Goal: Task Accomplishment & Management: Manage account settings

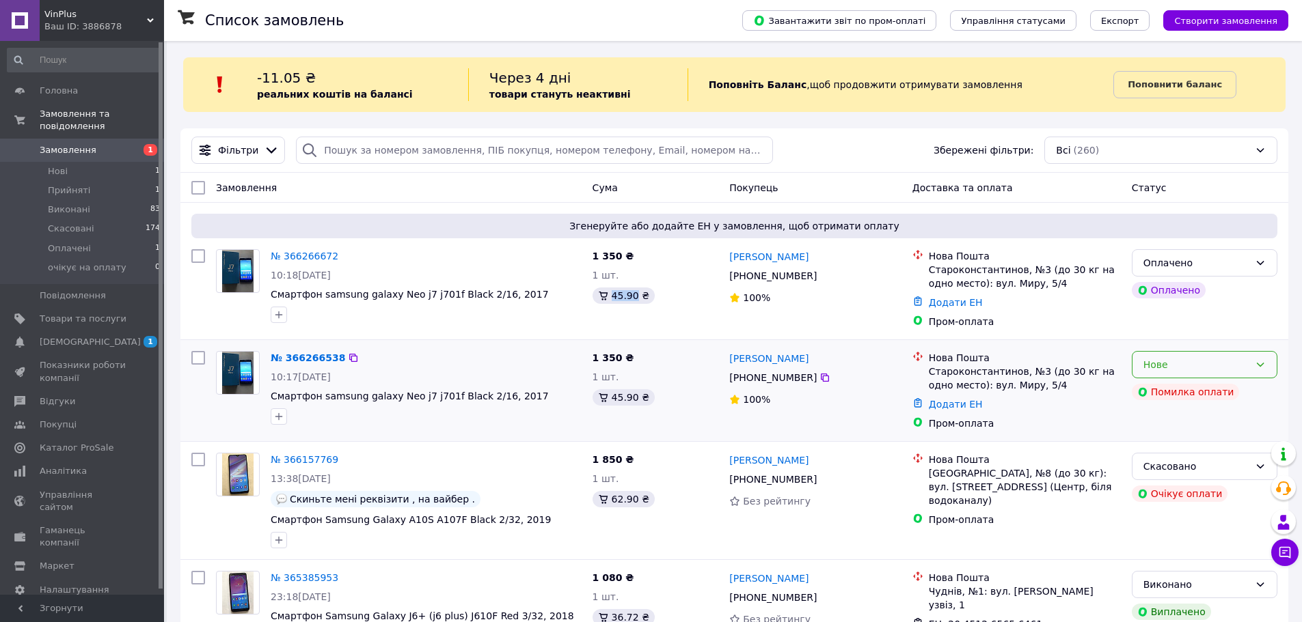
click at [1211, 366] on div "Нове" at bounding box center [1196, 364] width 106 height 15
click at [1191, 440] on li "Скасовано" at bounding box center [1204, 444] width 144 height 25
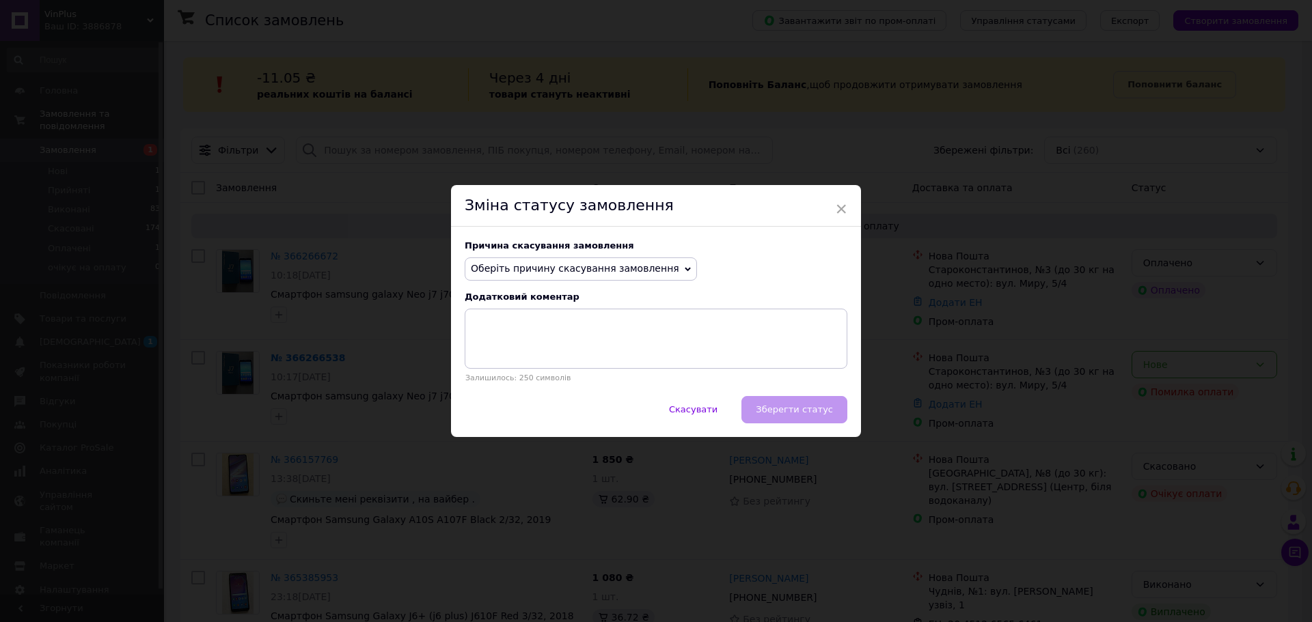
click at [642, 256] on div "Причина скасування замовлення Оберіть причину скасування замовлення Немає в ная…" at bounding box center [656, 311] width 410 height 169
click at [637, 265] on span "Оберіть причину скасування замовлення" at bounding box center [575, 268] width 208 height 11
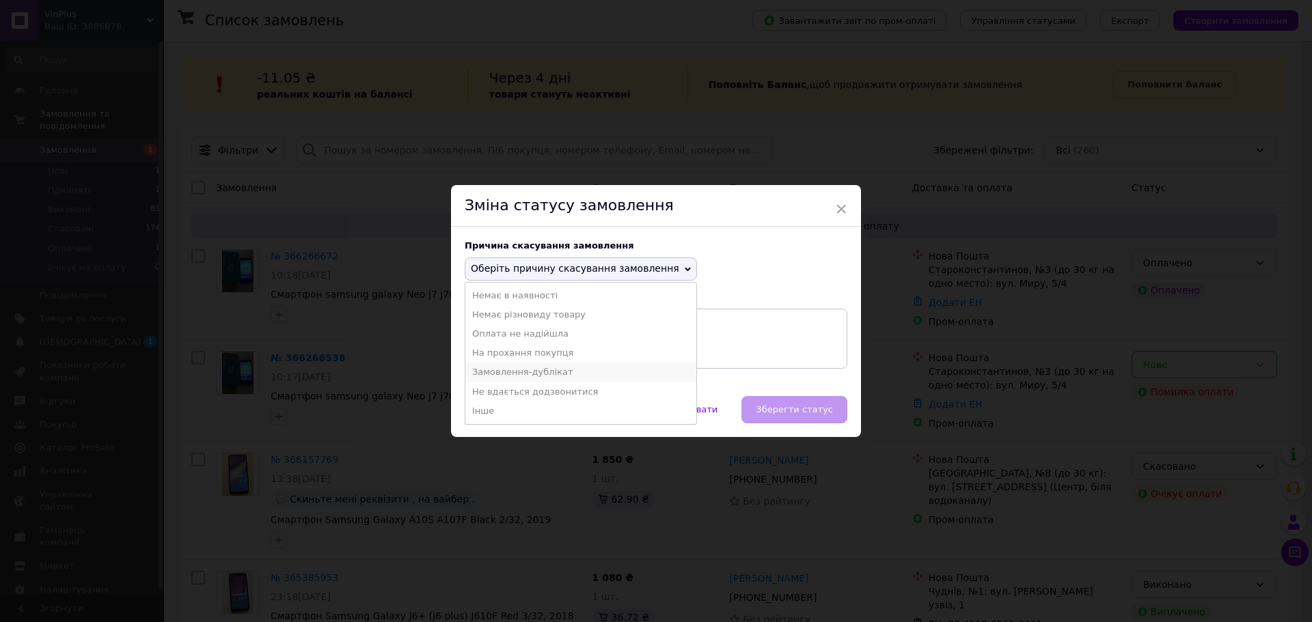
click at [579, 371] on li "Замовлення-дублікат" at bounding box center [580, 372] width 231 height 19
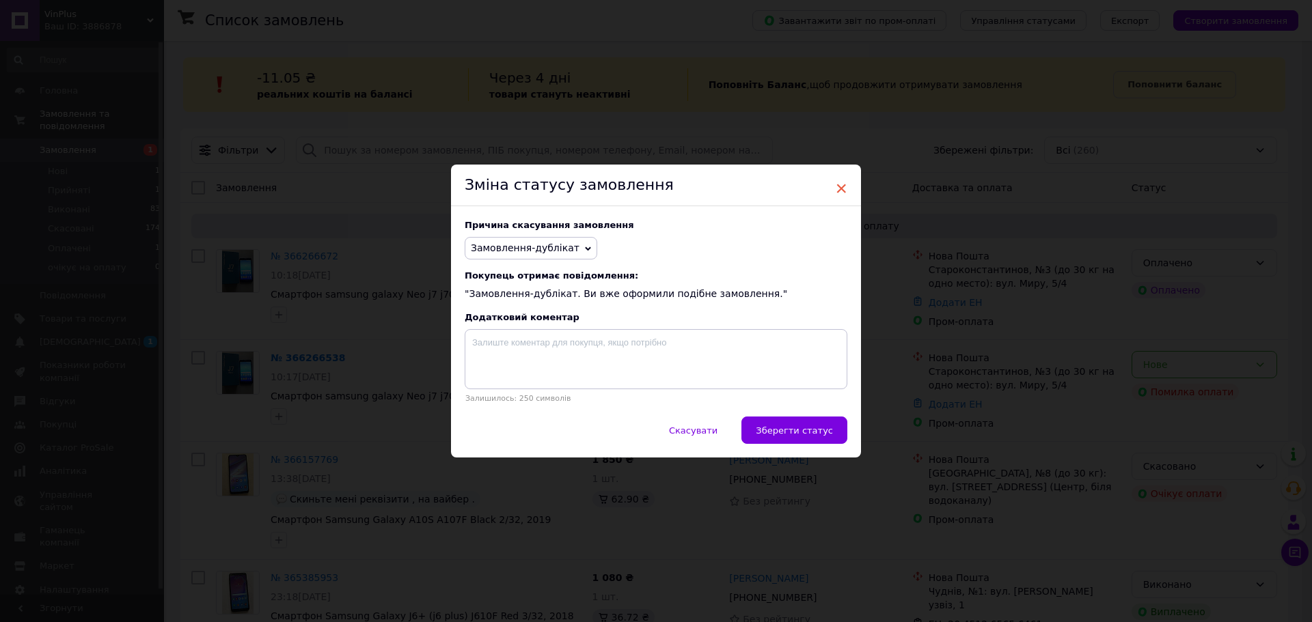
click at [837, 181] on span "×" at bounding box center [841, 188] width 12 height 23
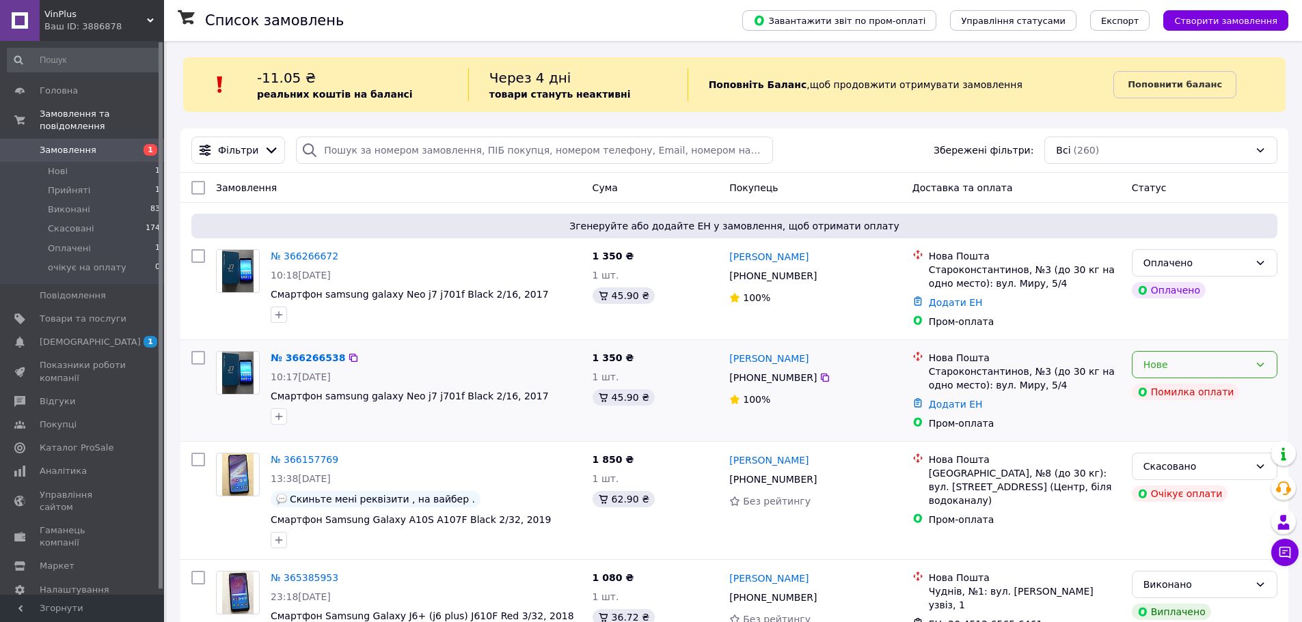
click at [1229, 359] on div "Нове" at bounding box center [1196, 364] width 106 height 15
click at [1168, 439] on li "Скасовано" at bounding box center [1204, 444] width 144 height 25
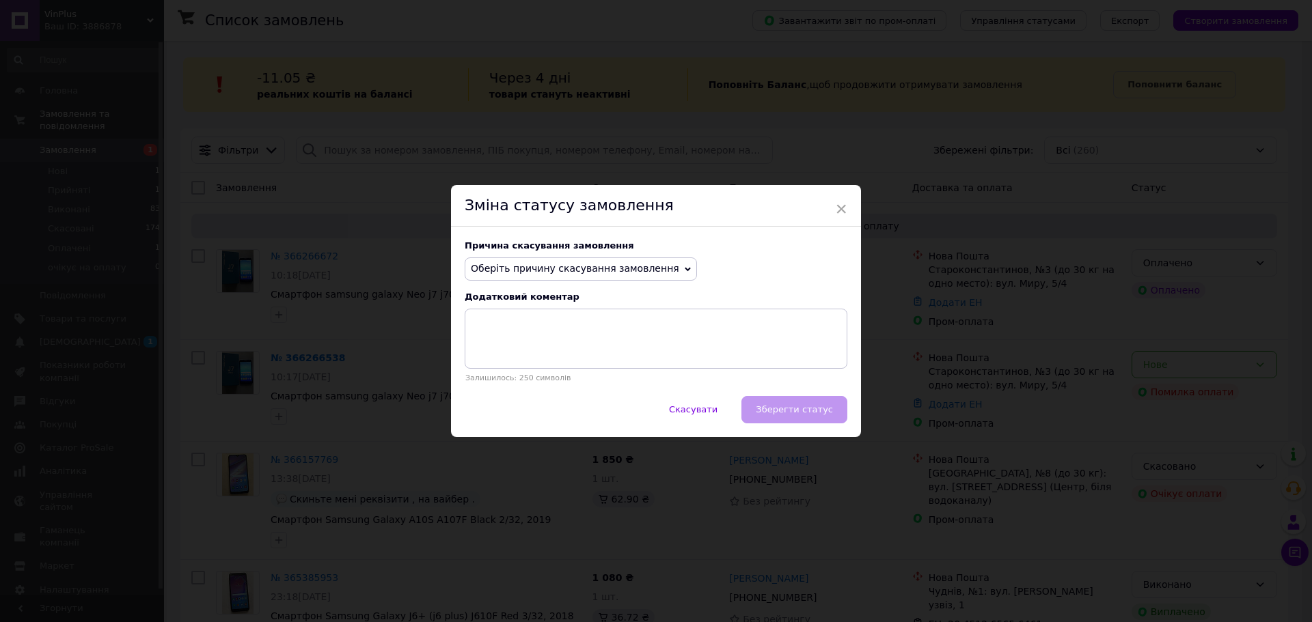
click at [615, 269] on span "Оберіть причину скасування замовлення" at bounding box center [575, 268] width 208 height 11
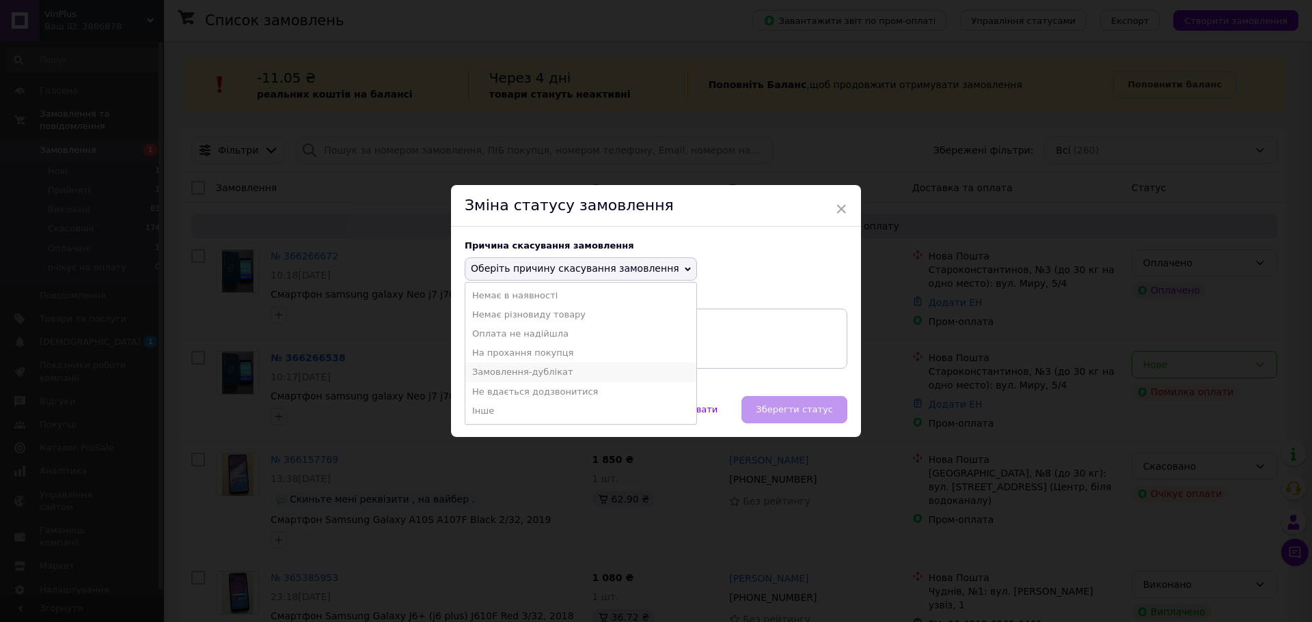
click at [571, 370] on li "Замовлення-дублікат" at bounding box center [580, 372] width 231 height 19
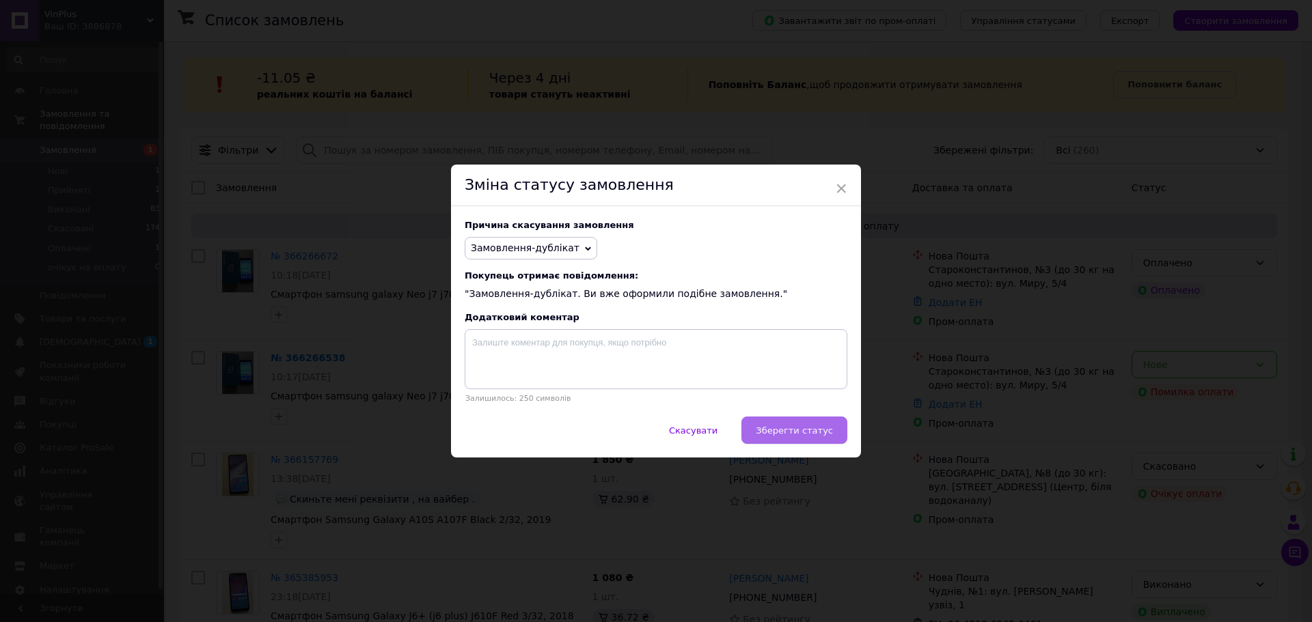
click at [814, 439] on button "Зберегти статус" at bounding box center [794, 430] width 106 height 27
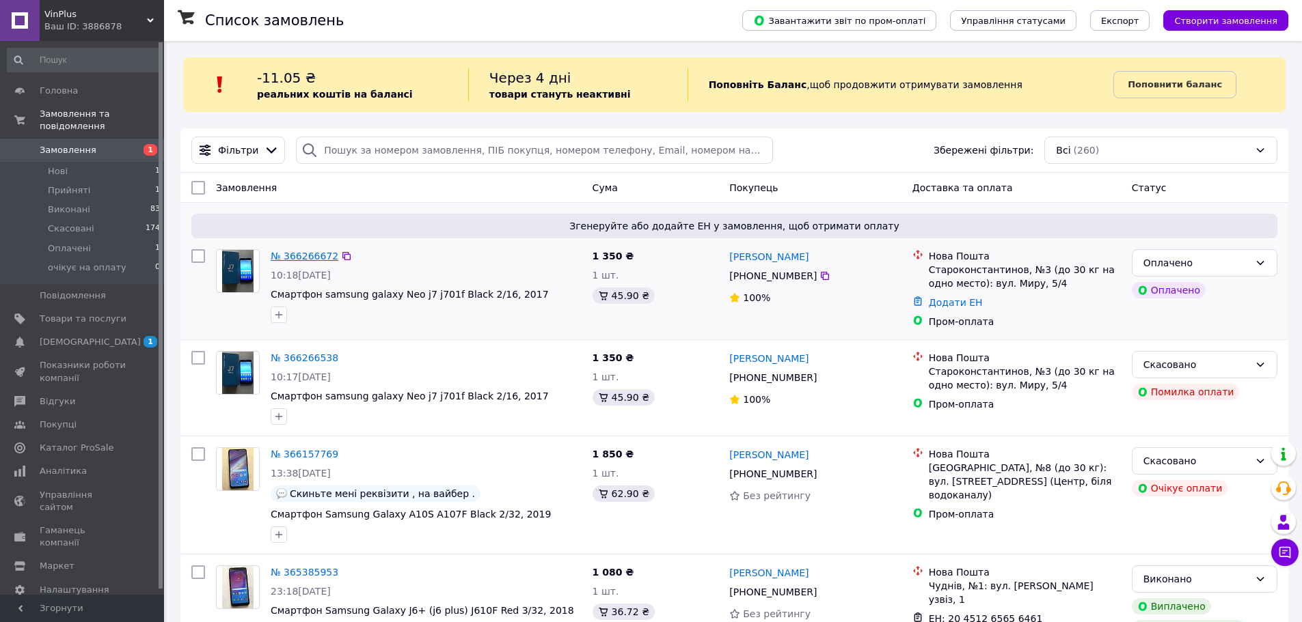
click at [297, 258] on link "№ 366266672" at bounding box center [305, 256] width 68 height 11
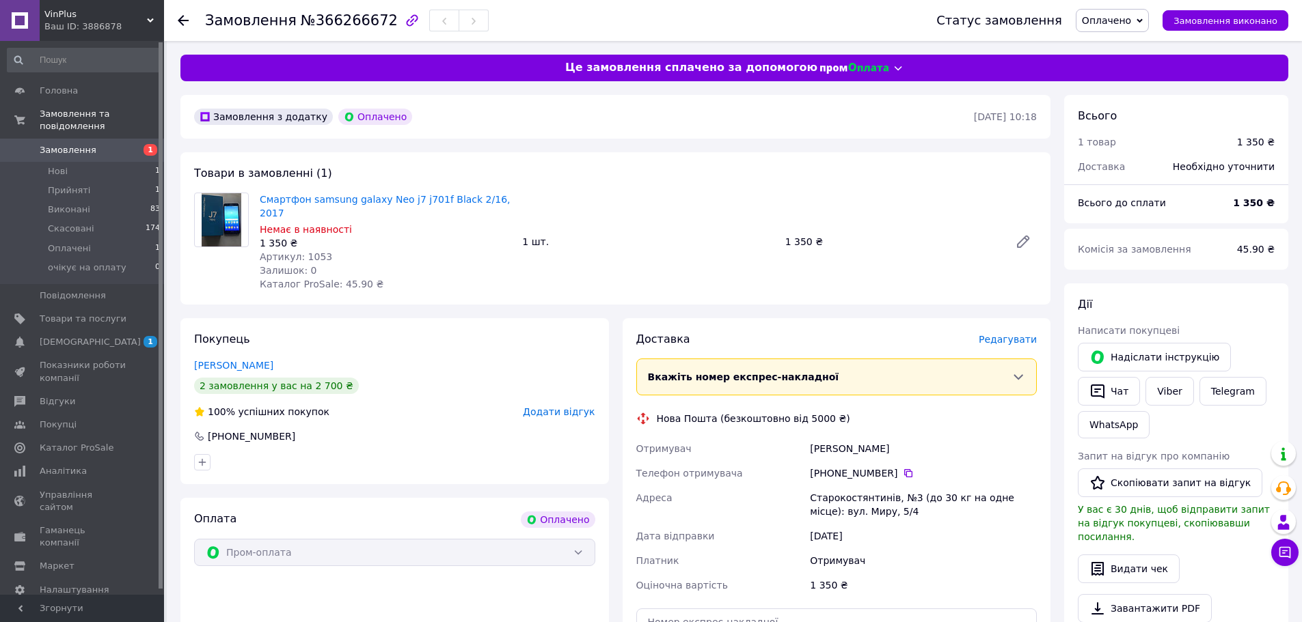
scroll to position [399, 0]
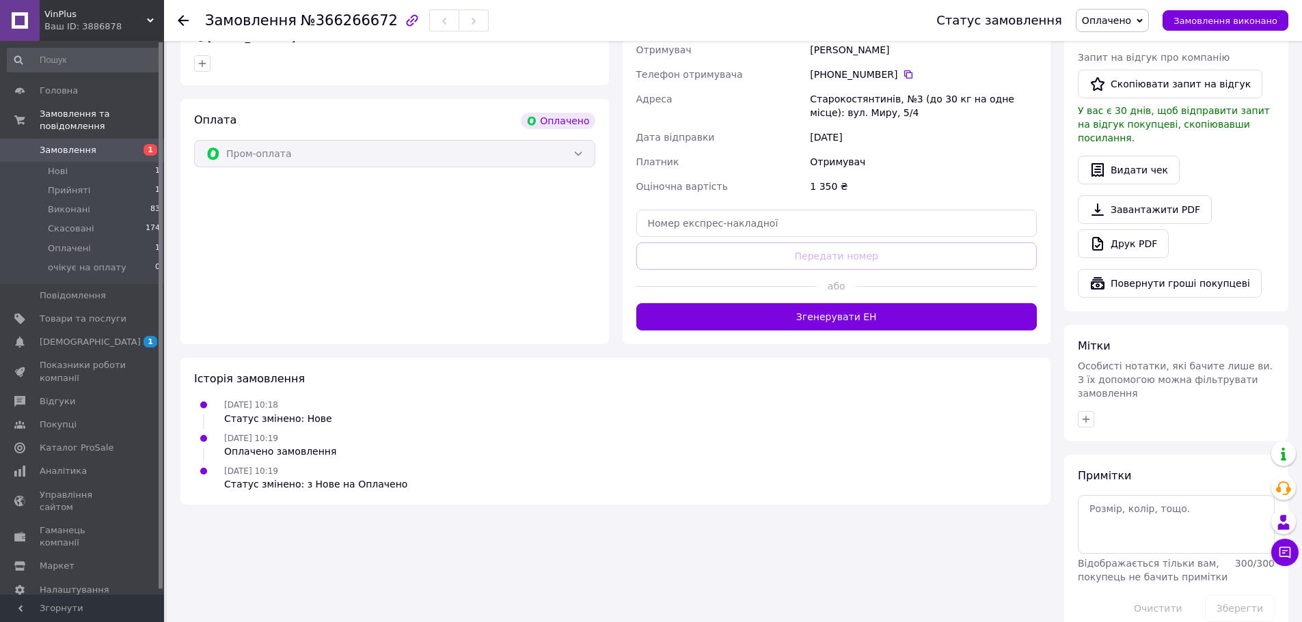
drag, startPoint x: 627, startPoint y: 331, endPoint x: 611, endPoint y: 349, distance: 24.2
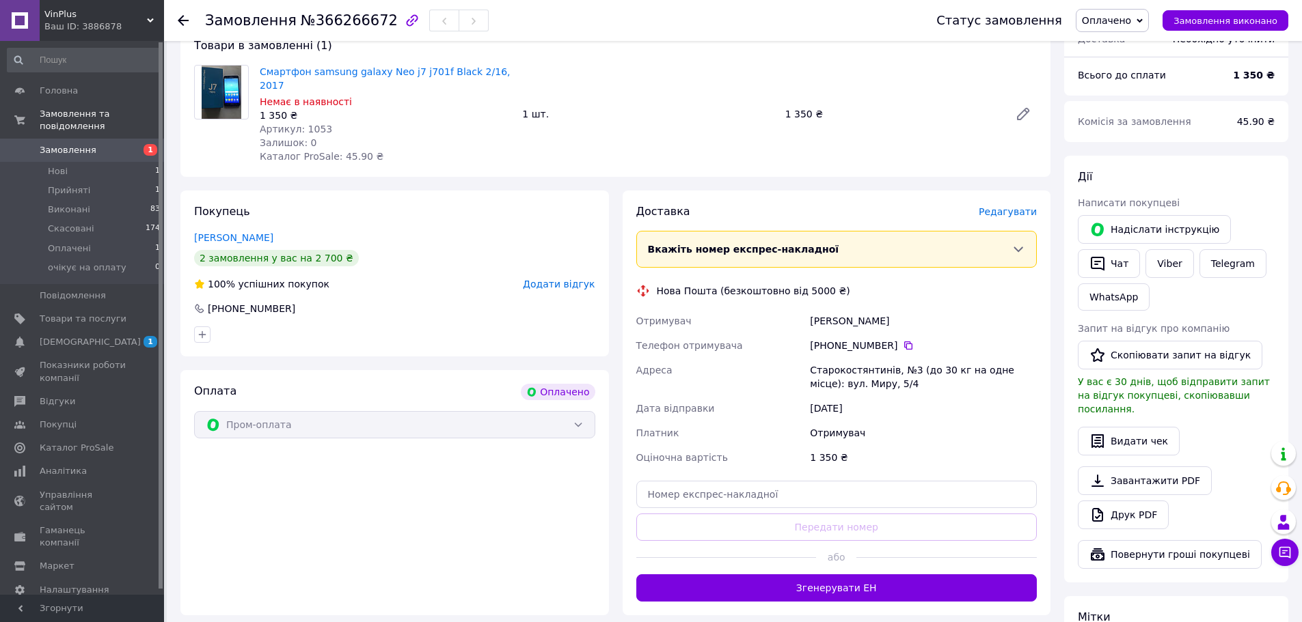
scroll to position [127, 0]
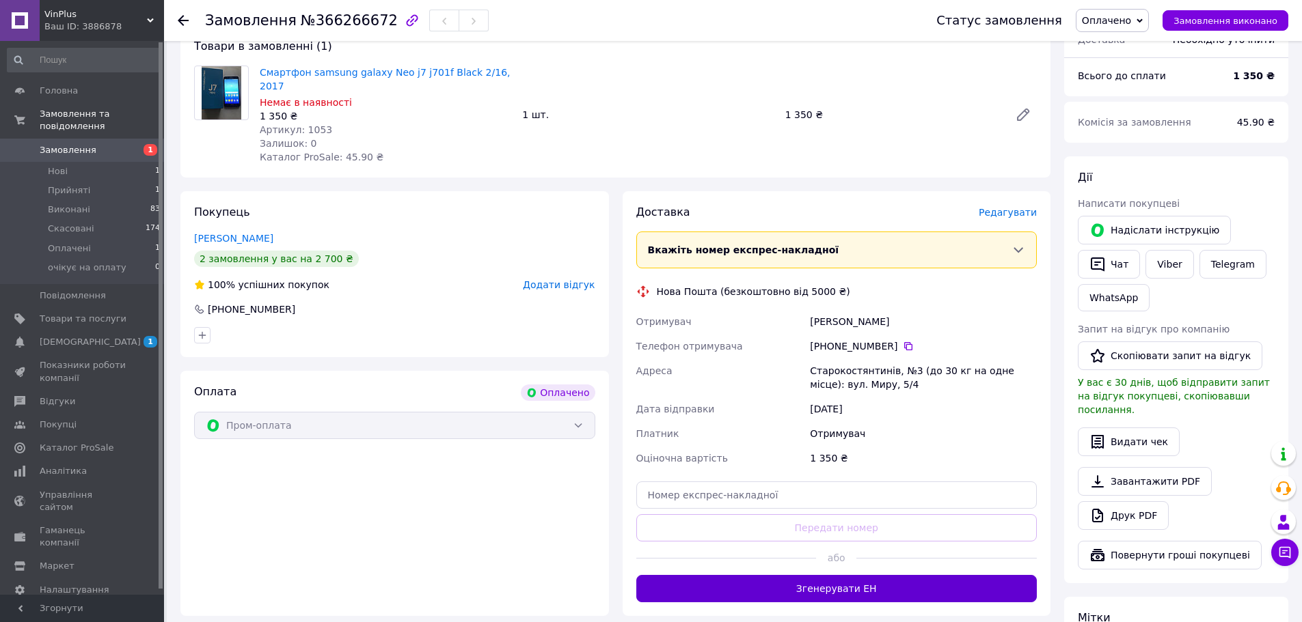
click at [860, 577] on button "Згенерувати ЕН" at bounding box center [836, 588] width 401 height 27
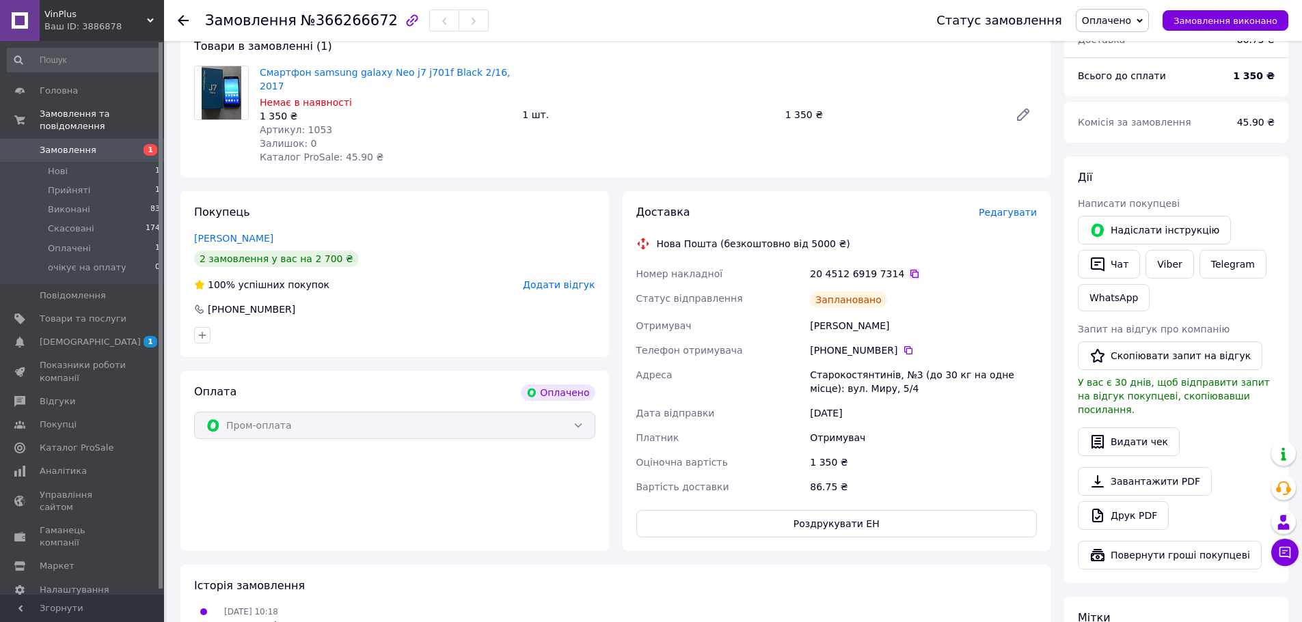
click at [910, 270] on icon at bounding box center [914, 274] width 8 height 8
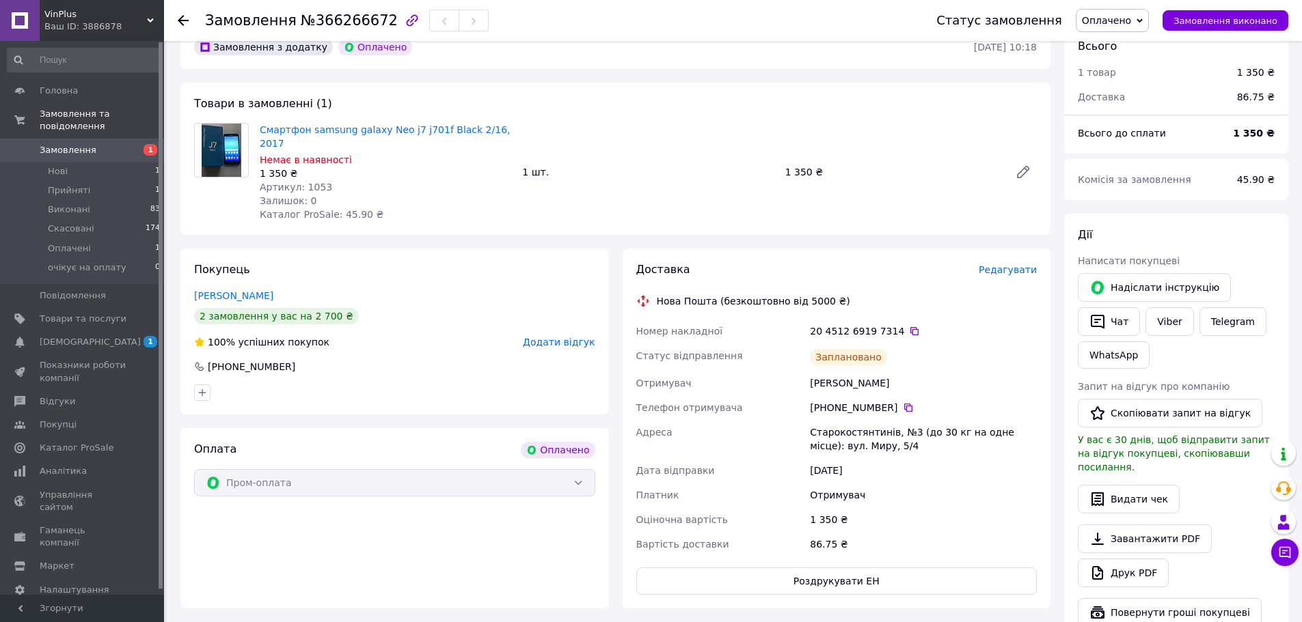
scroll to position [0, 0]
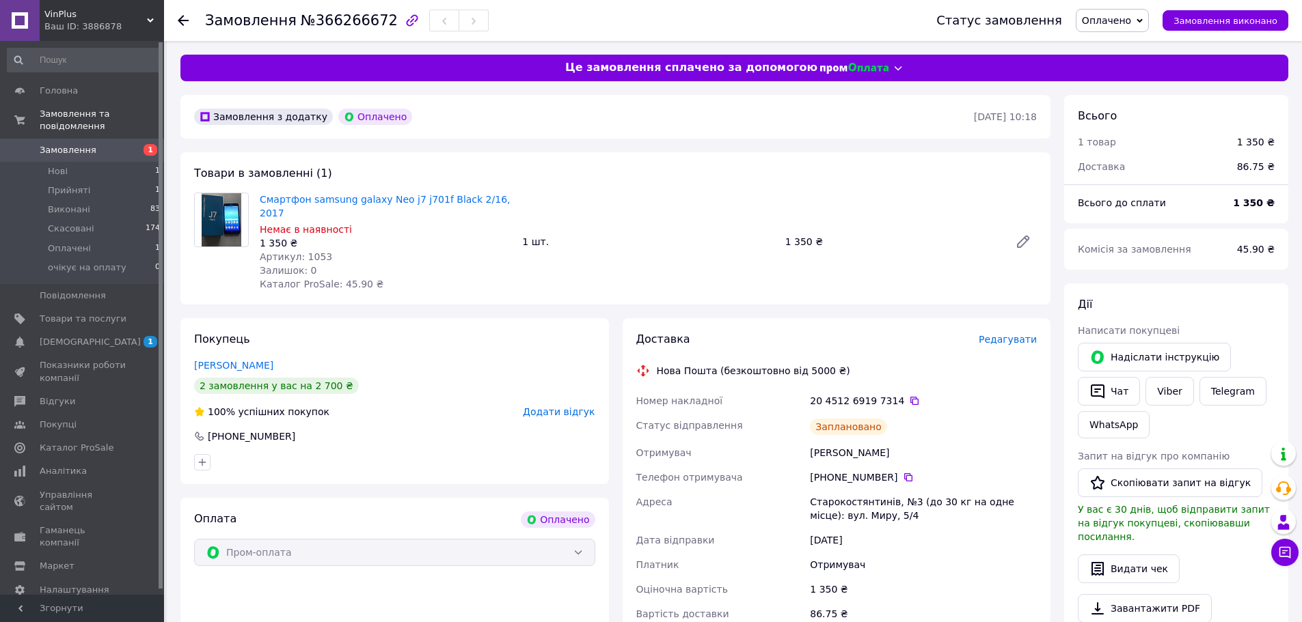
click at [179, 23] on icon at bounding box center [183, 20] width 11 height 11
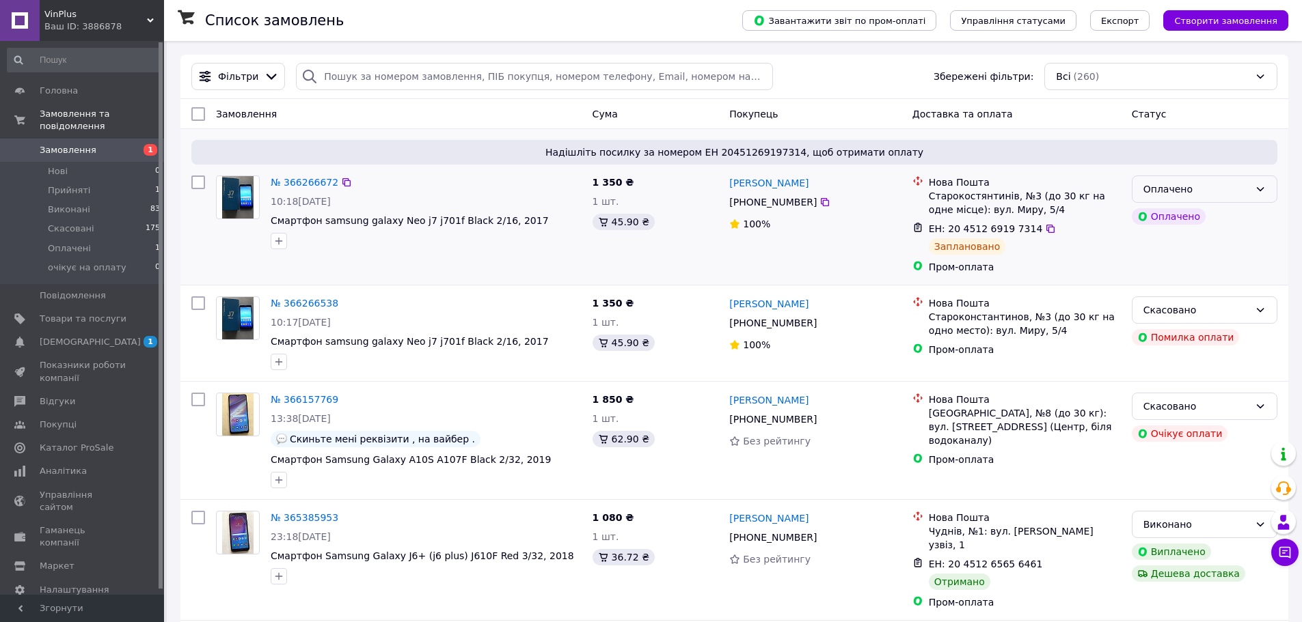
click at [1201, 191] on div "Оплачено" at bounding box center [1196, 189] width 106 height 15
click at [1253, 196] on div "Оплачено" at bounding box center [1204, 189] width 146 height 27
click at [1172, 214] on li "Прийнято" at bounding box center [1204, 219] width 144 height 25
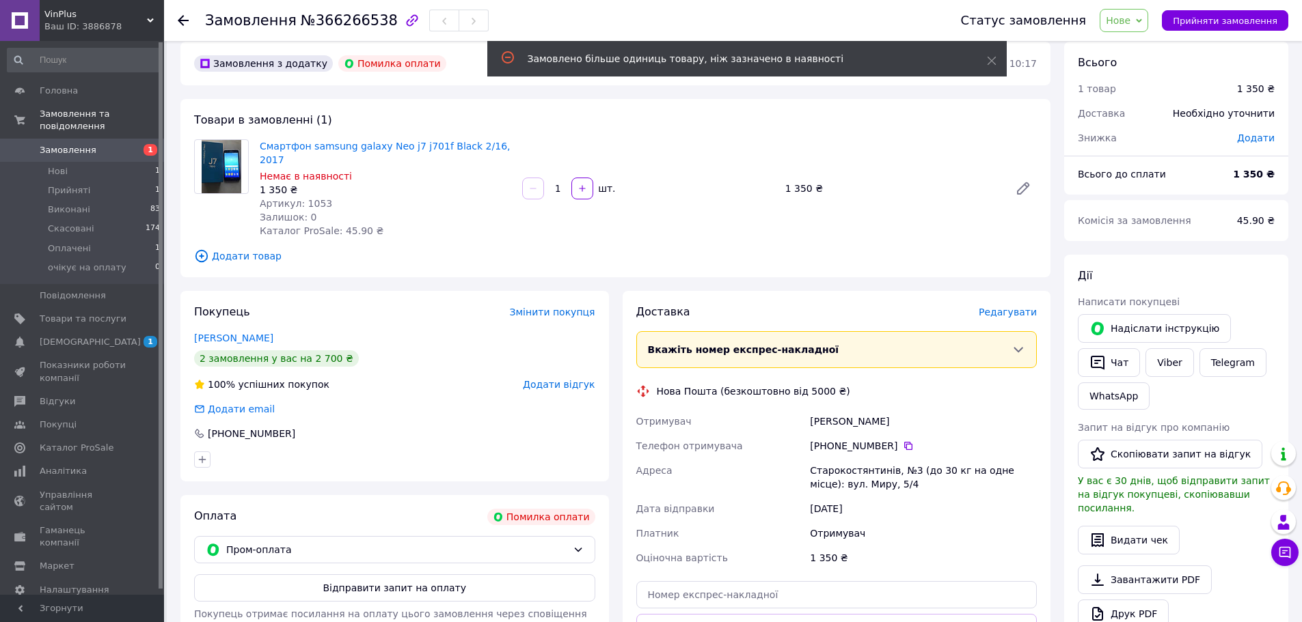
scroll to position [3, 0]
